Goal: Task Accomplishment & Management: Manage account settings

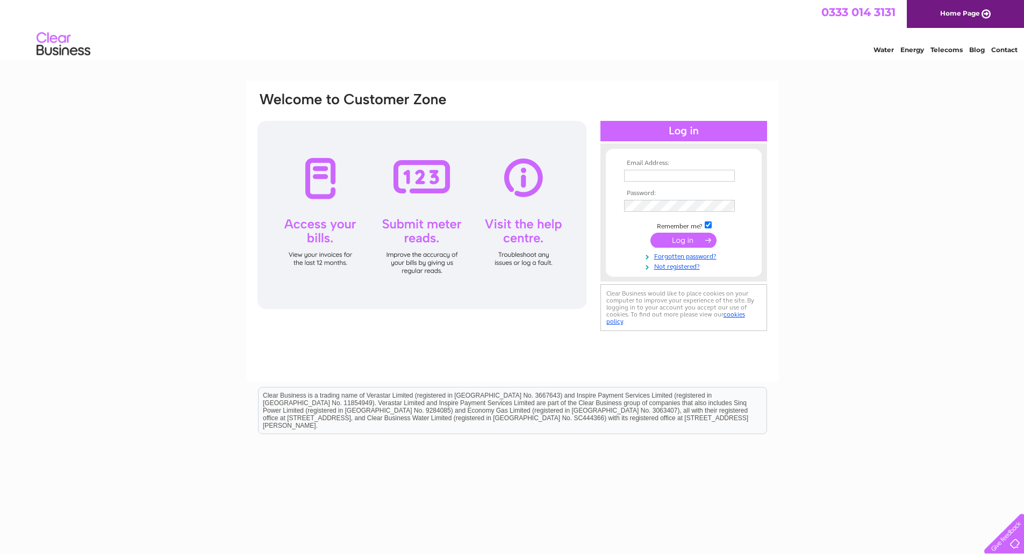
type input "[EMAIL_ADDRESS][DOMAIN_NAME]"
click at [701, 244] on input "submit" at bounding box center [683, 240] width 66 height 15
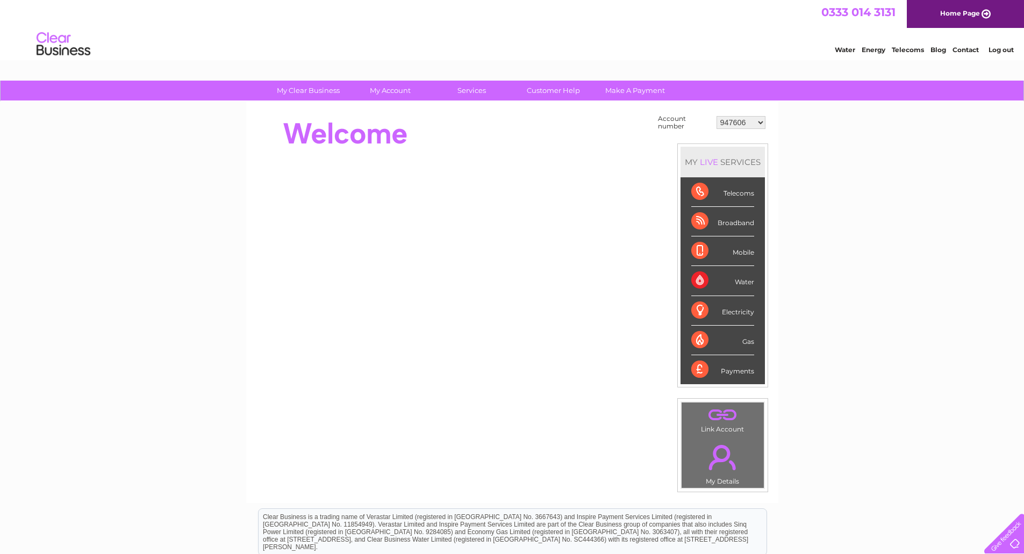
click at [751, 120] on select "947606 995957 998503 998504 1090020 1090024 30300504" at bounding box center [741, 122] width 49 height 13
select select "995957"
click at [717, 116] on select "947606 995957 998503 998504 1090020 1090024 30300504" at bounding box center [741, 122] width 49 height 13
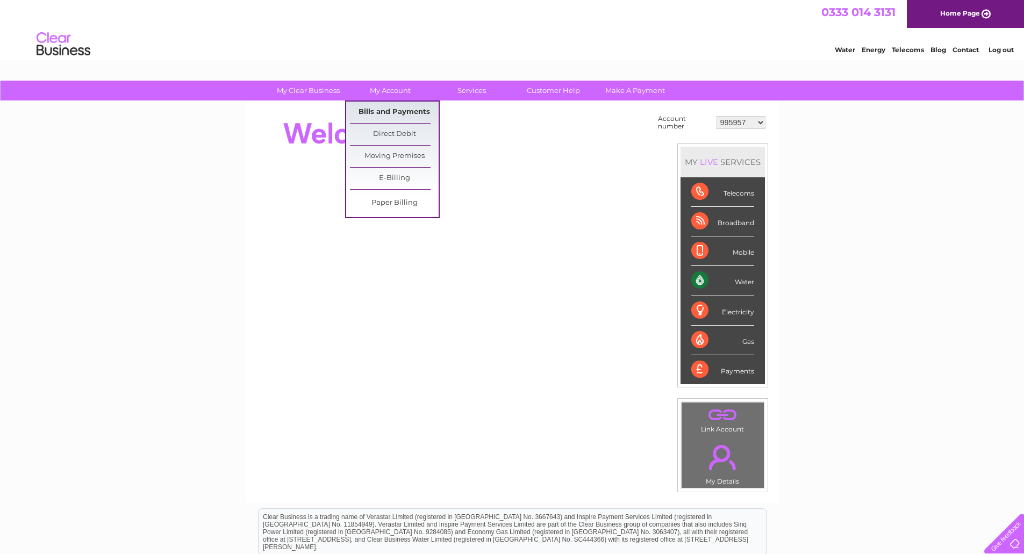
click at [396, 115] on link "Bills and Payments" at bounding box center [394, 113] width 89 height 22
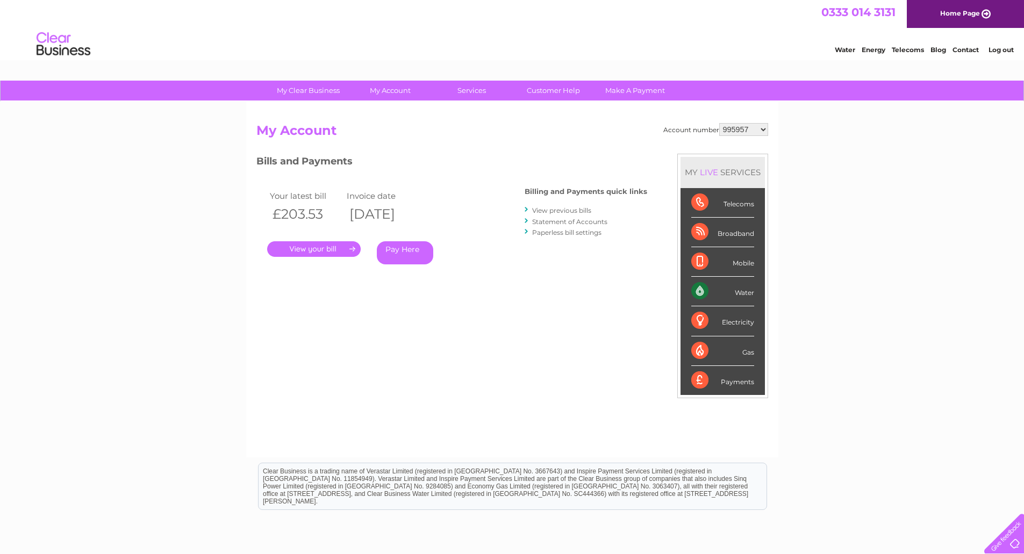
click at [340, 252] on link "." at bounding box center [314, 249] width 94 height 16
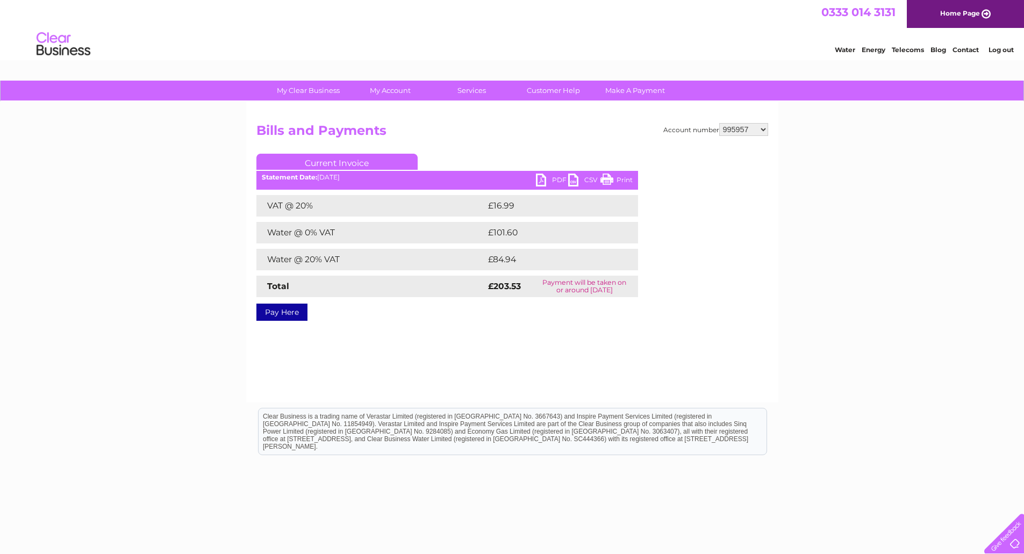
click at [552, 181] on link "PDF" at bounding box center [552, 182] width 32 height 16
drag, startPoint x: 1002, startPoint y: 53, endPoint x: 947, endPoint y: 52, distance: 55.9
click at [1002, 53] on link "Log out" at bounding box center [1001, 50] width 25 height 8
